Goal: Task Accomplishment & Management: Use online tool/utility

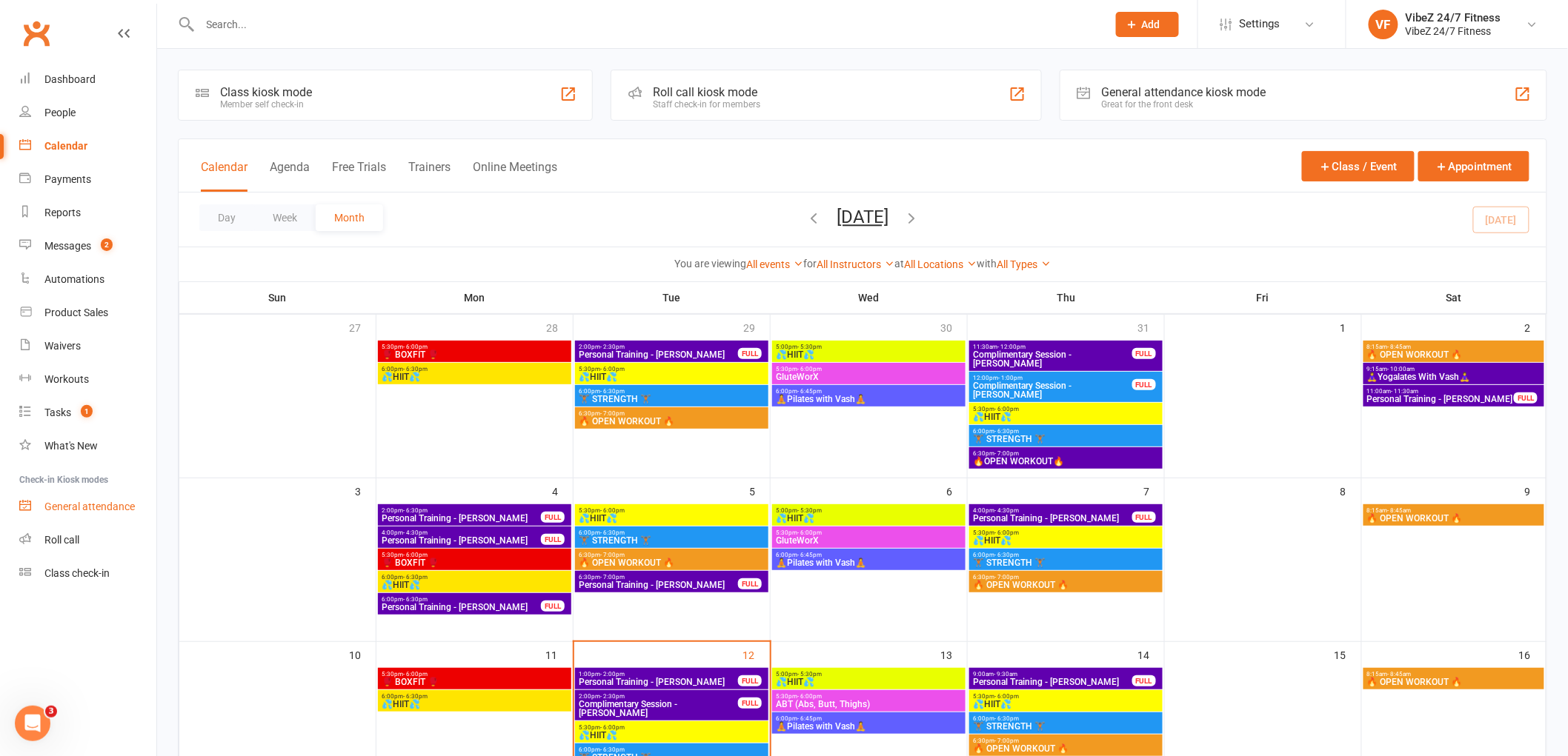
click at [114, 502] on div "General attendance" at bounding box center [90, 507] width 91 height 12
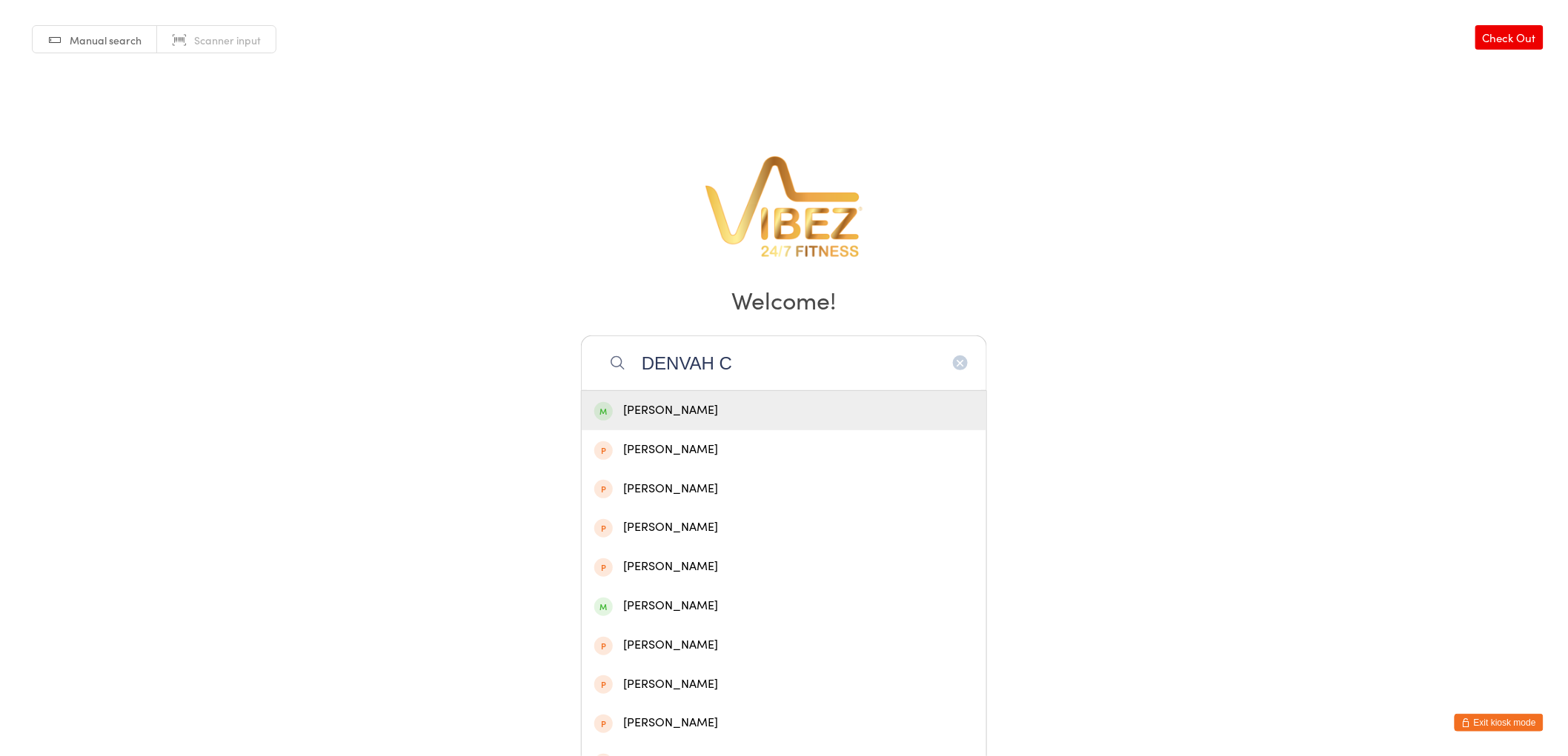
type input "DENVAH C"
click at [765, 411] on div "Denvah Carew" at bounding box center [784, 411] width 379 height 20
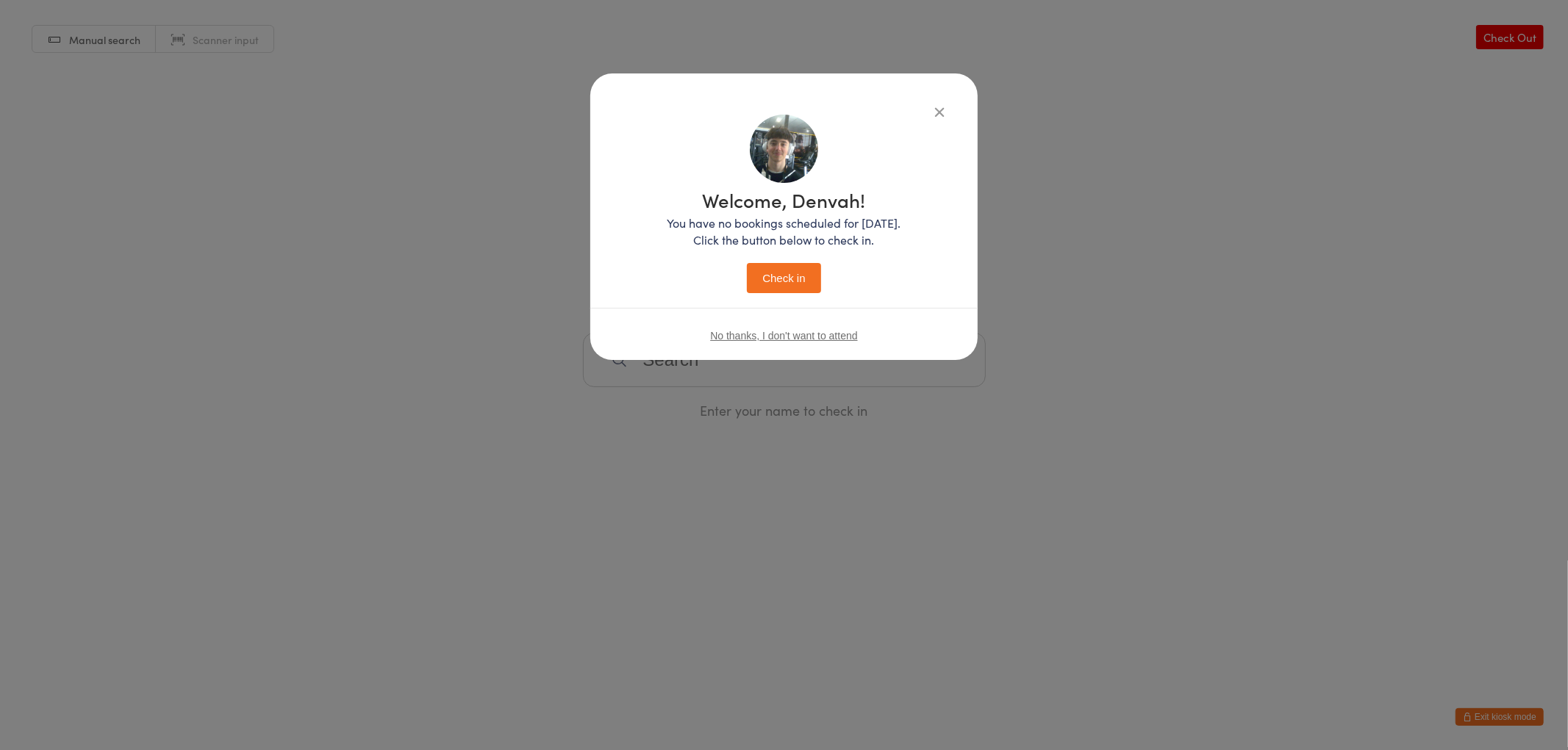
click at [803, 283] on button "Check in" at bounding box center [783, 278] width 73 height 30
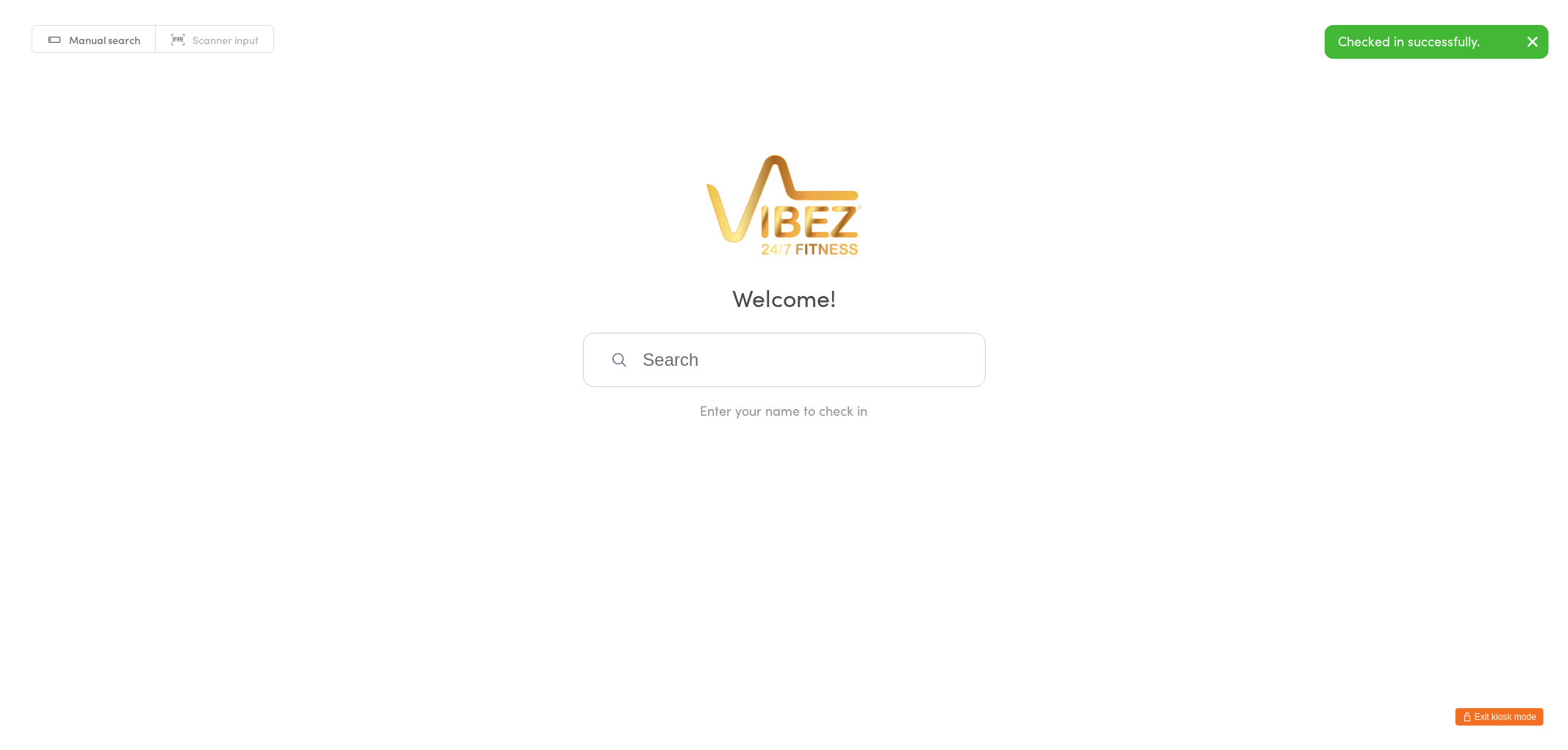
click at [1488, 714] on button "Exit kiosk mode" at bounding box center [1500, 717] width 88 height 18
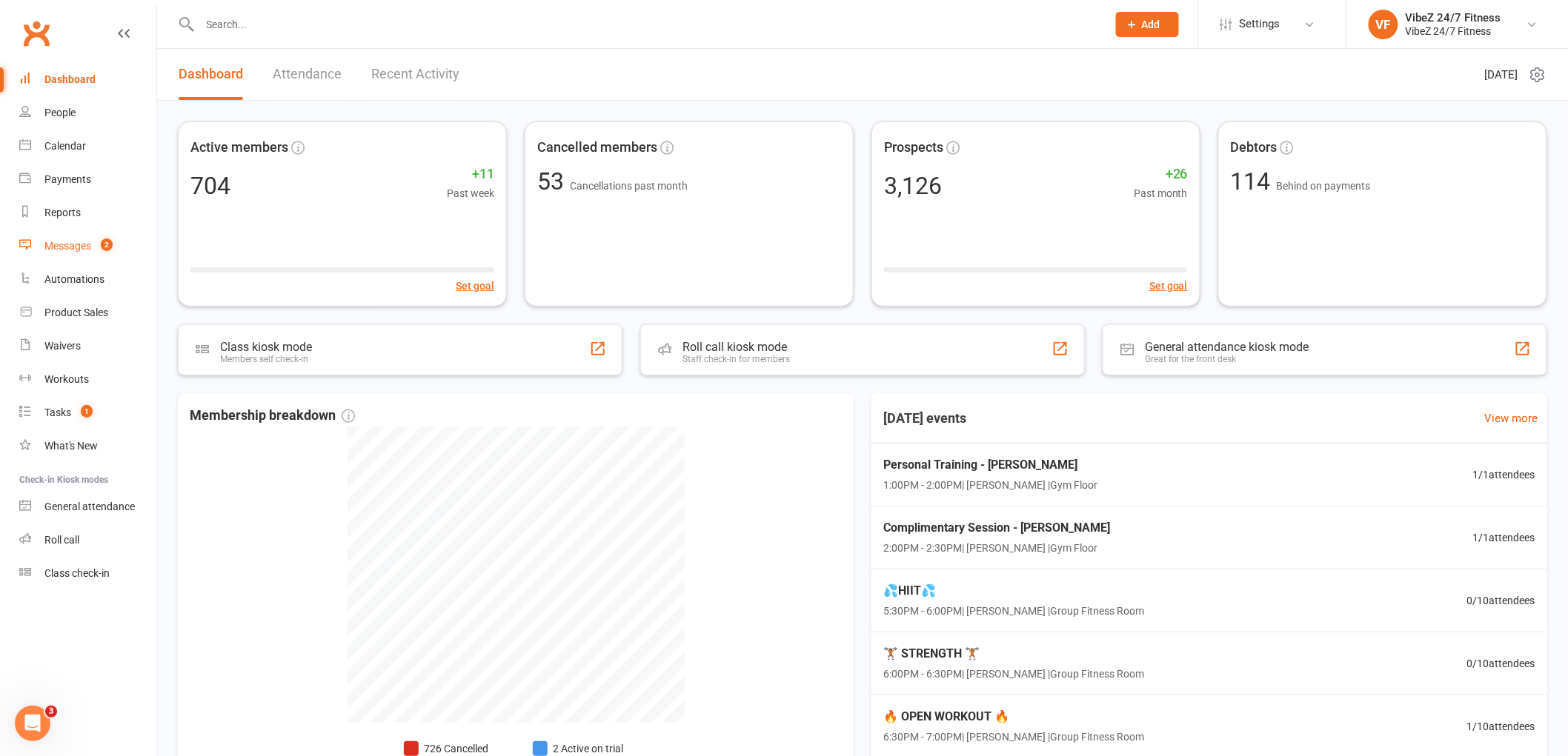
click at [85, 245] on div "Messages" at bounding box center [68, 246] width 47 height 12
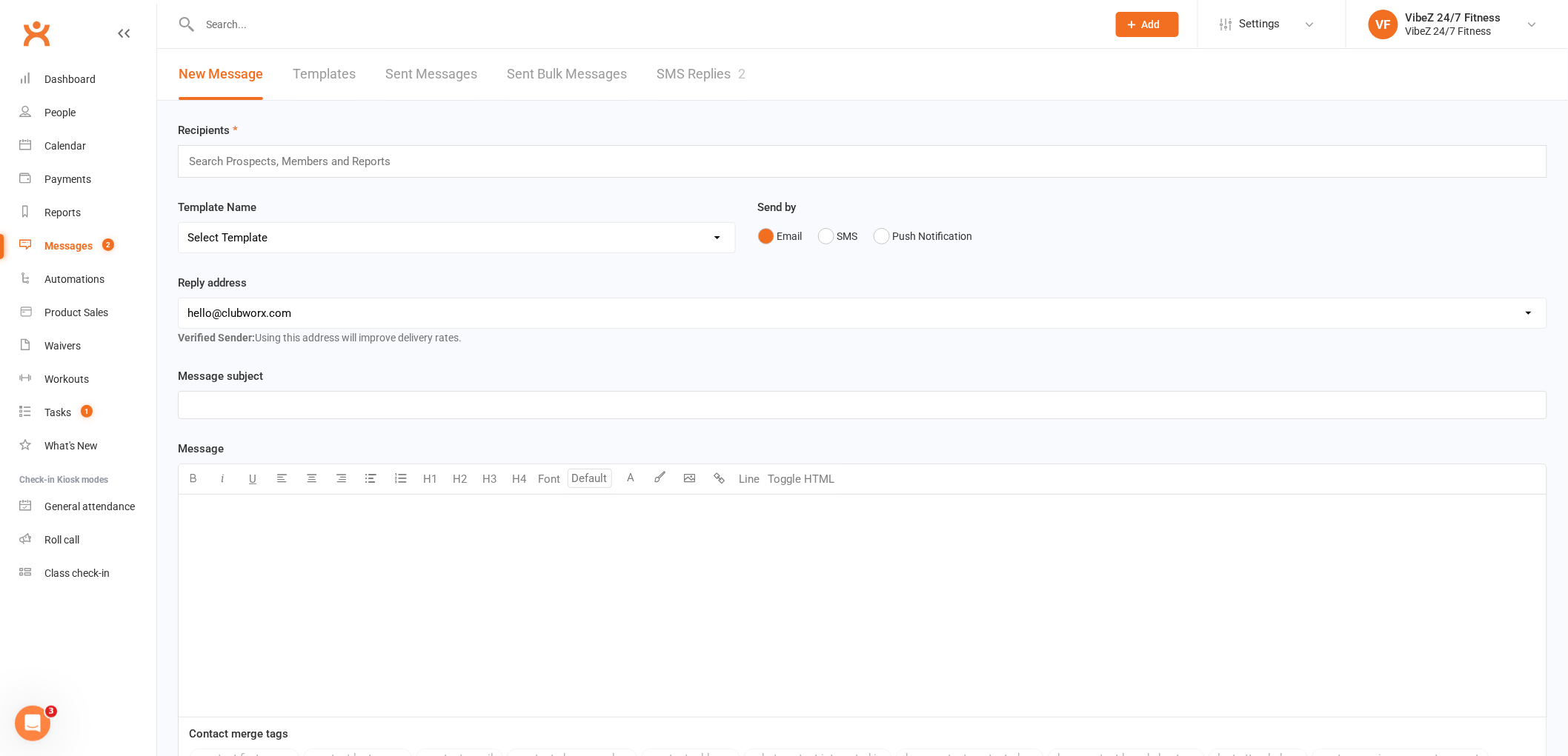
click at [700, 82] on link "SMS Replies 2" at bounding box center [701, 75] width 89 height 51
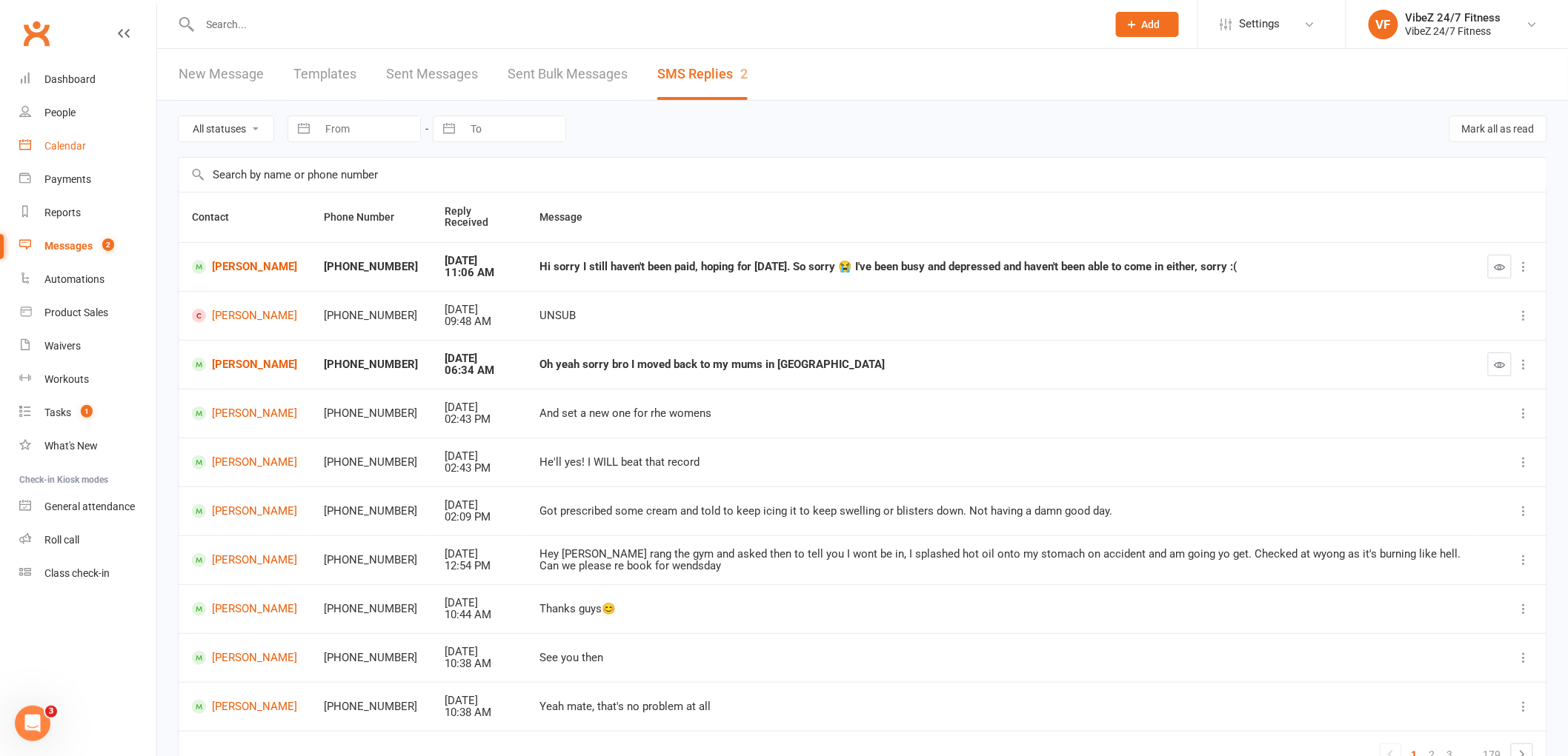
click at [79, 143] on div "Calendar" at bounding box center [65, 146] width 42 height 12
